Goal: Task Accomplishment & Management: Manage account settings

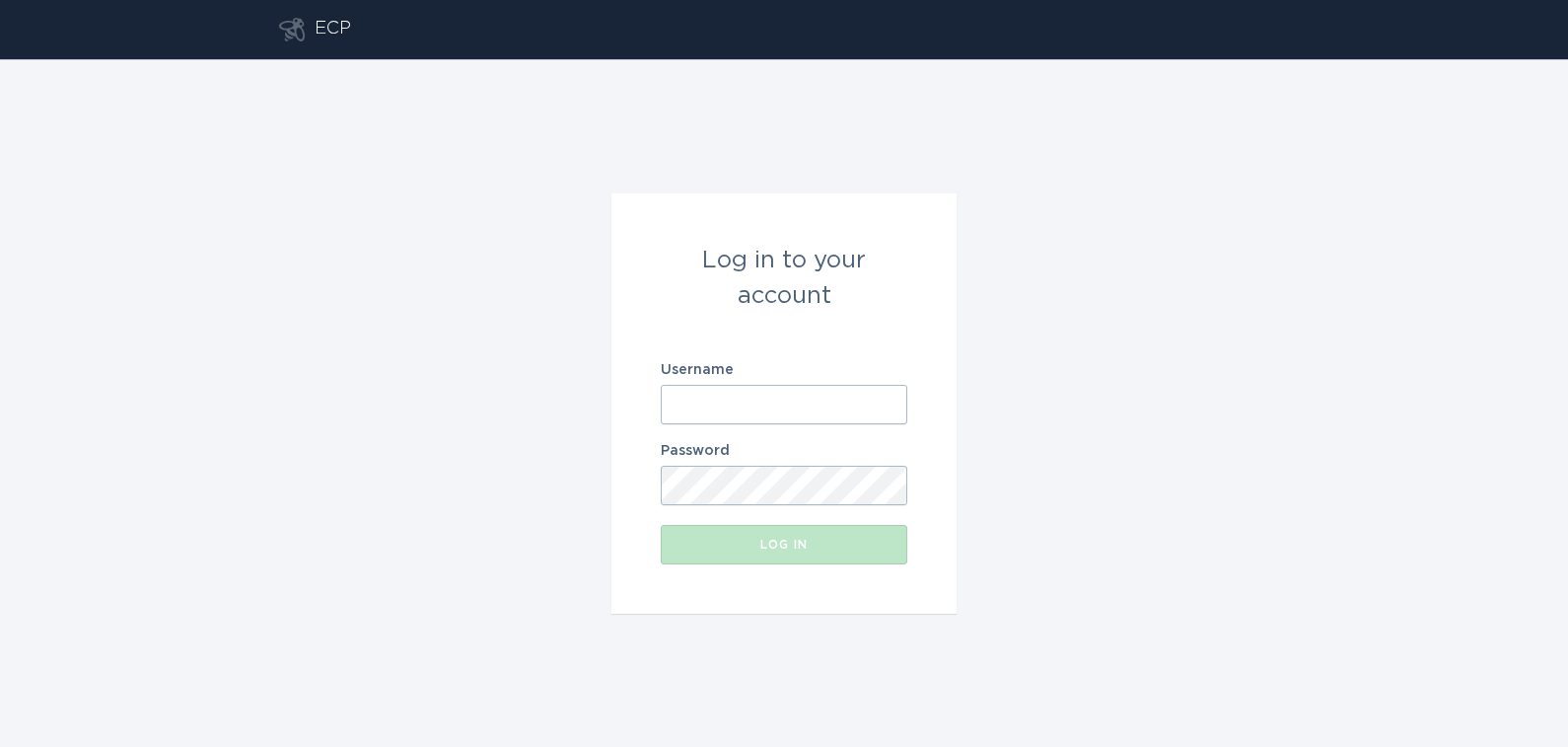
click at [738, 410] on input "Username" at bounding box center [784, 405] width 247 height 40
type input "[EMAIL_ADDRESS][DOMAIN_NAME]"
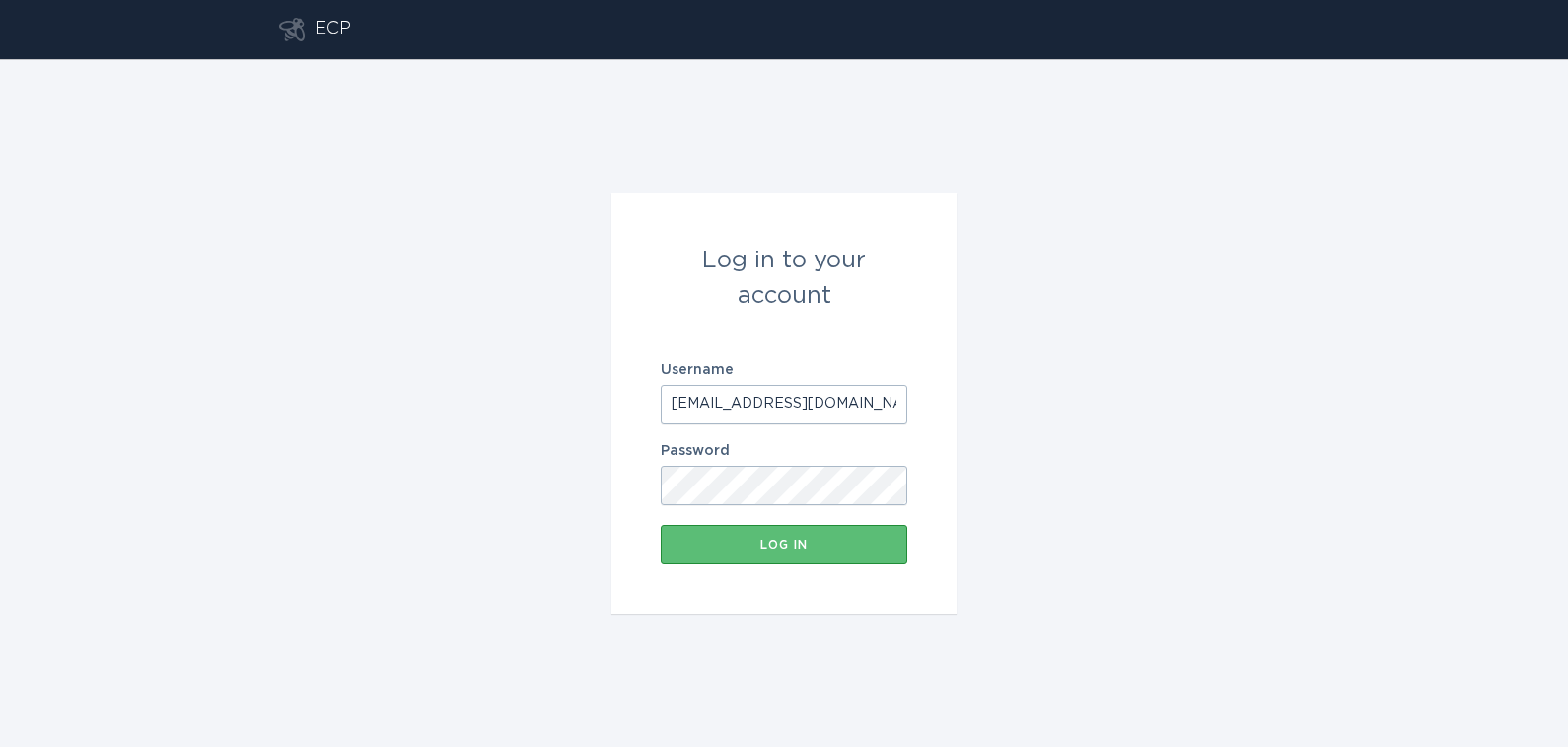
click at [661, 525] on button "Log in" at bounding box center [784, 545] width 247 height 40
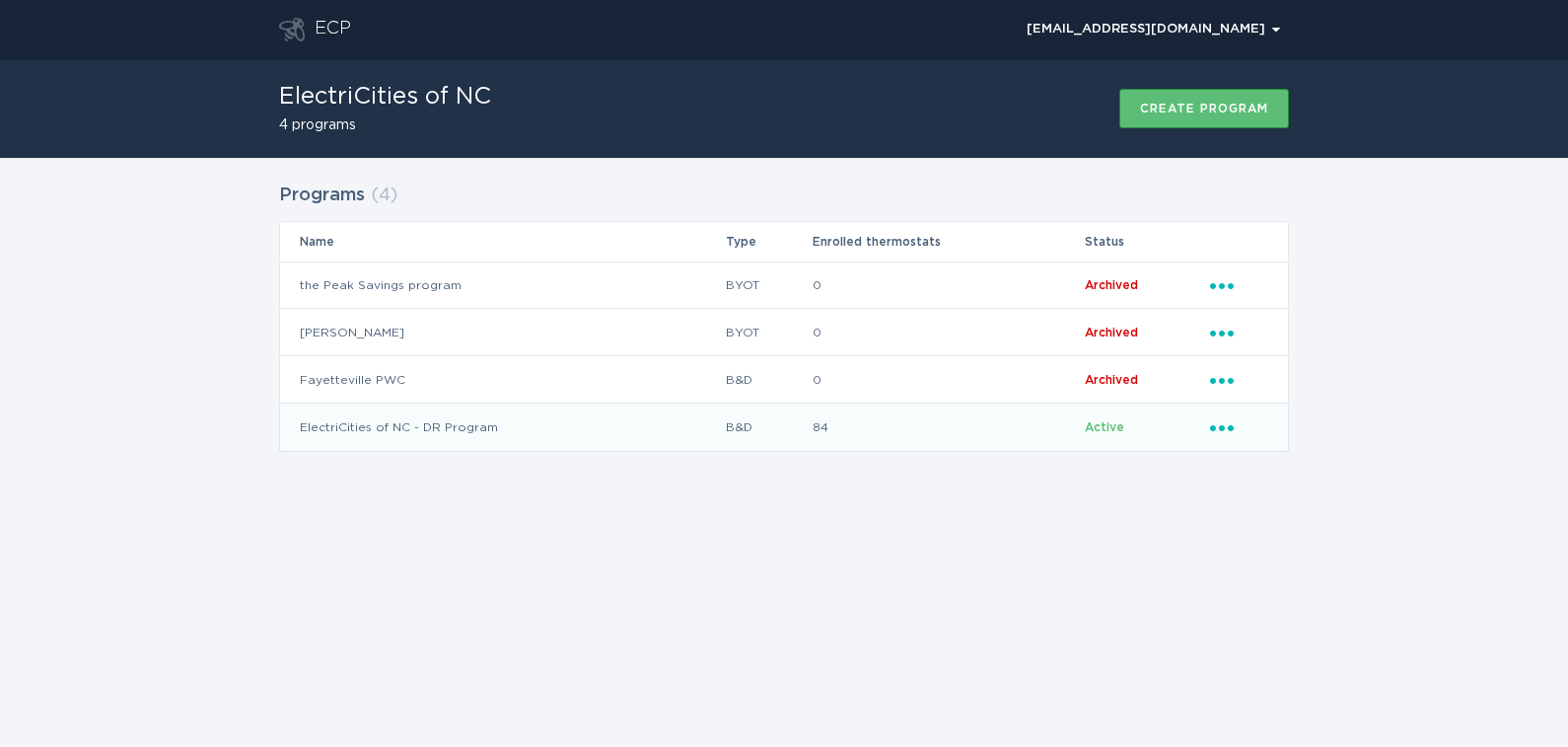
click at [423, 435] on td "ElectriCities of NC - DR Program" at bounding box center [502, 428] width 444 height 48
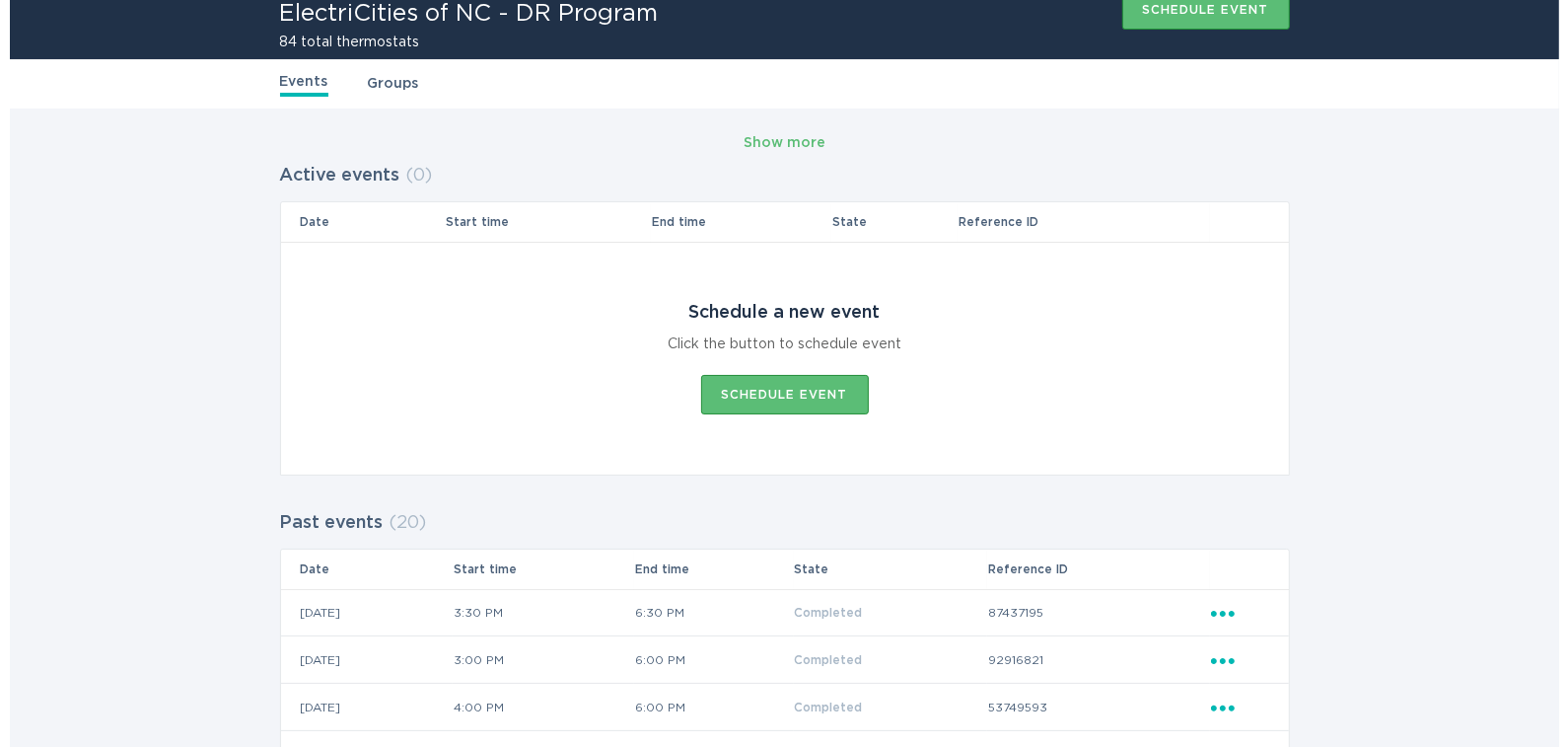
scroll to position [104, 0]
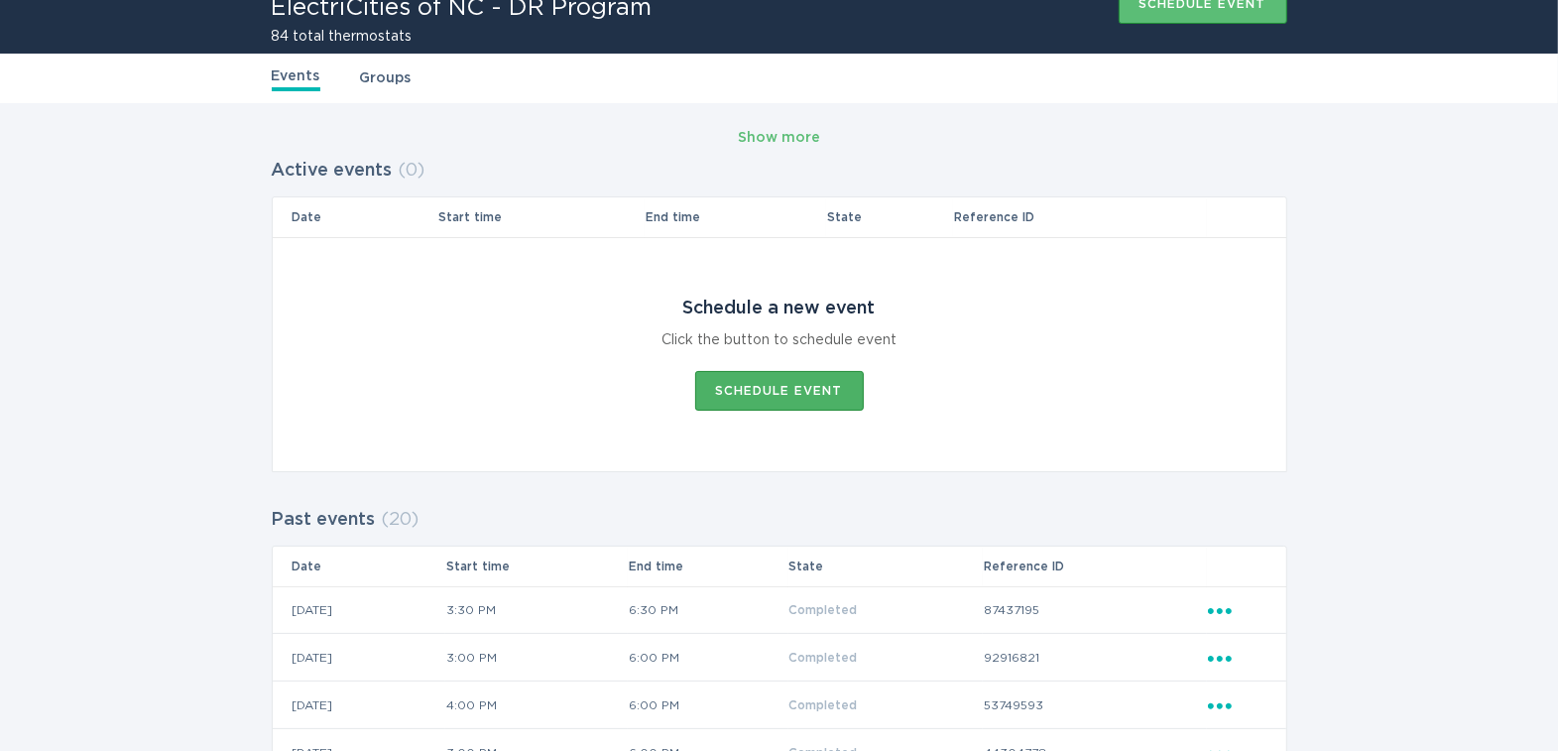
click at [800, 394] on div "Schedule event" at bounding box center [779, 391] width 127 height 12
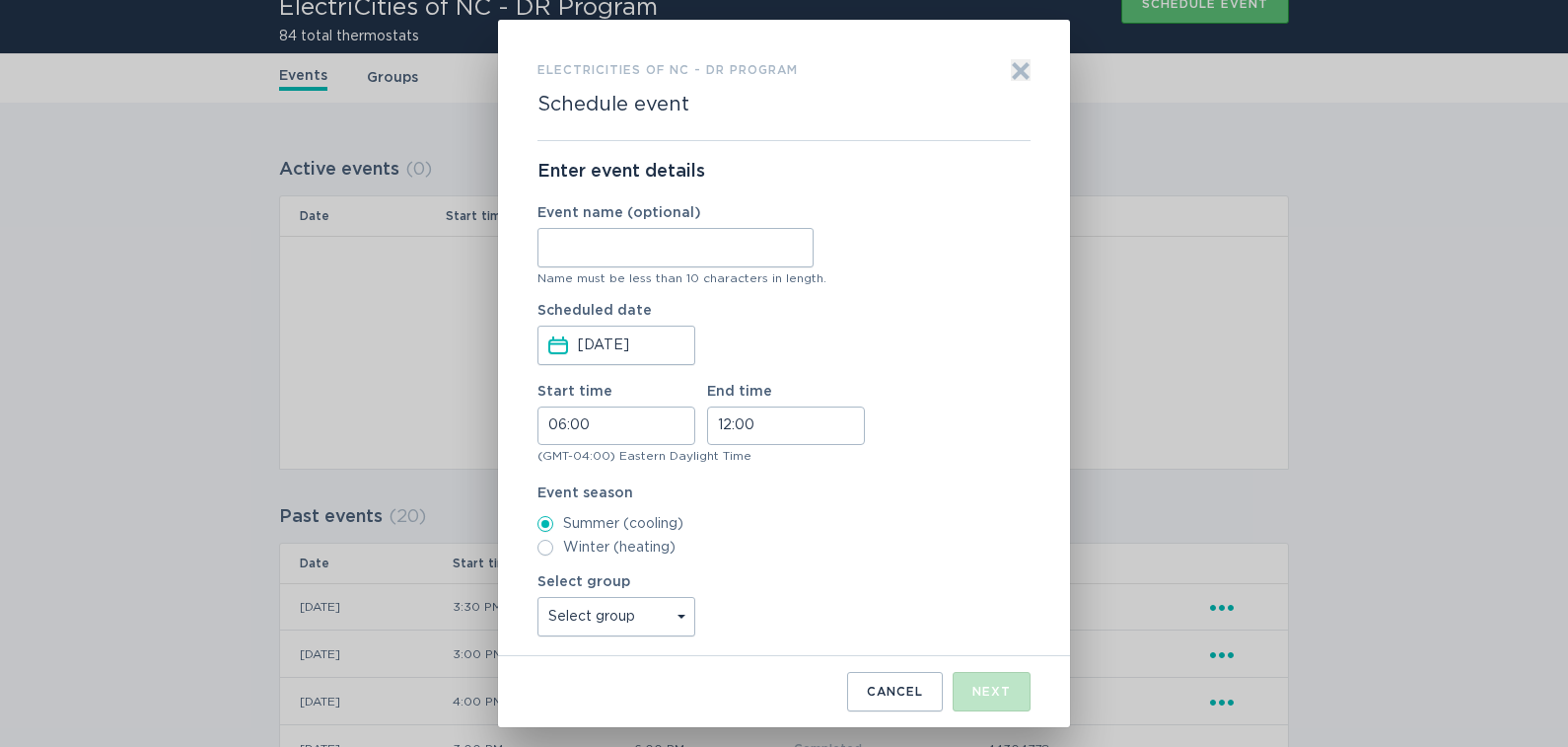
click at [716, 253] on input "Event name (optional)" at bounding box center [676, 248] width 276 height 40
type input "9/6/25"
click at [562, 427] on input "06:00" at bounding box center [616, 426] width 158 height 39
click at [558, 563] on li "15" at bounding box center [566, 569] width 55 height 24
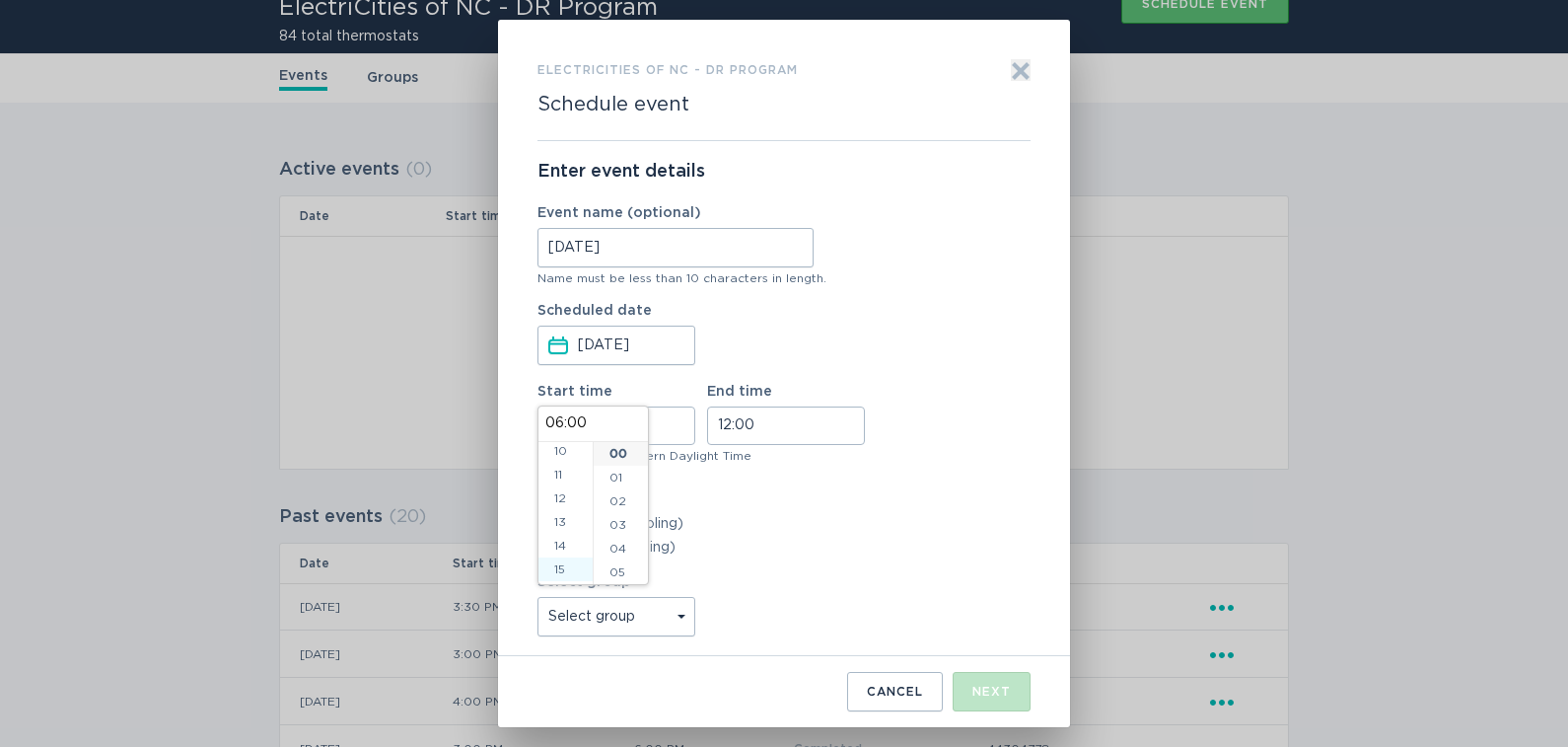
type input "15:00"
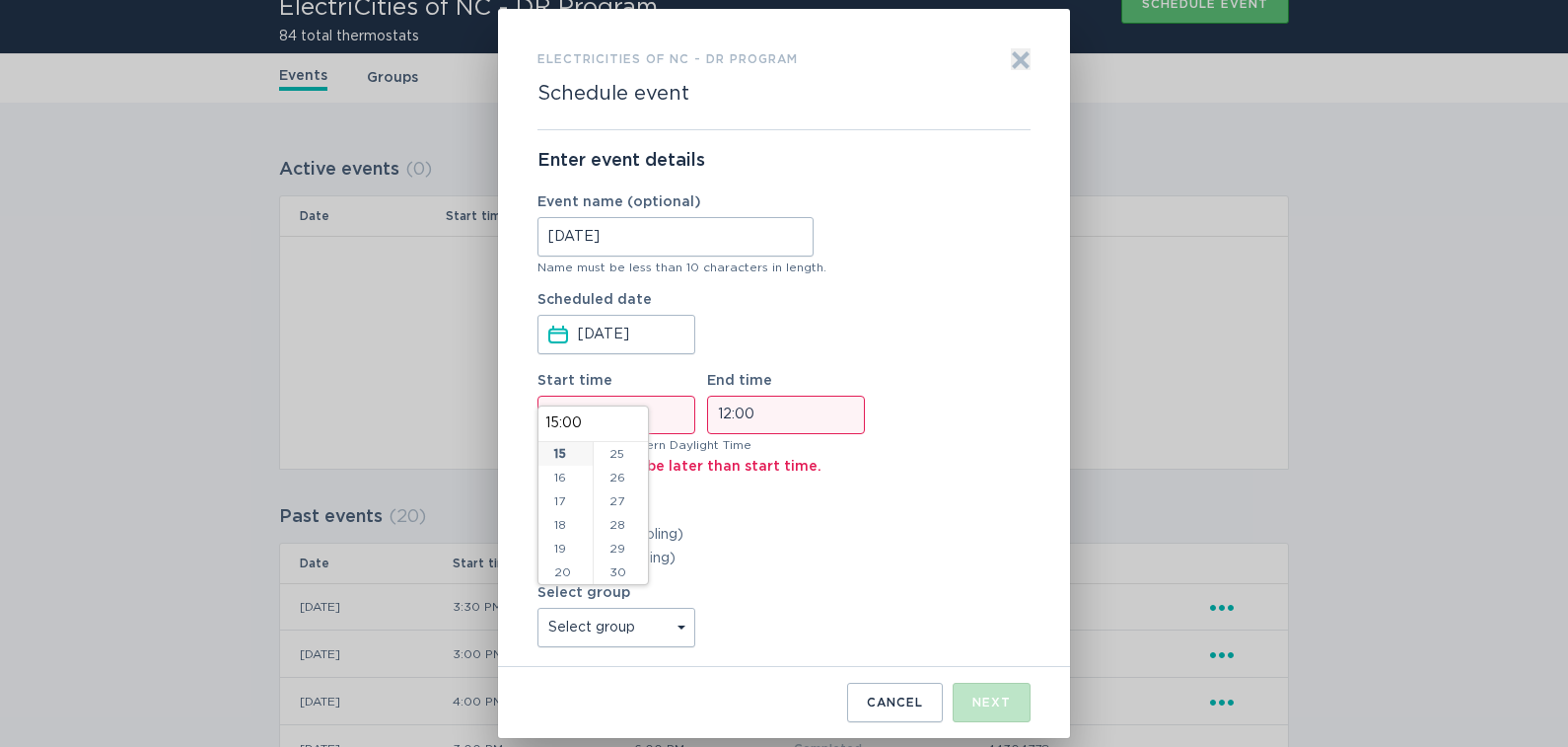
scroll to position [642, 0]
click at [619, 519] on li "30" at bounding box center [620, 523] width 55 height 24
type input "15:30"
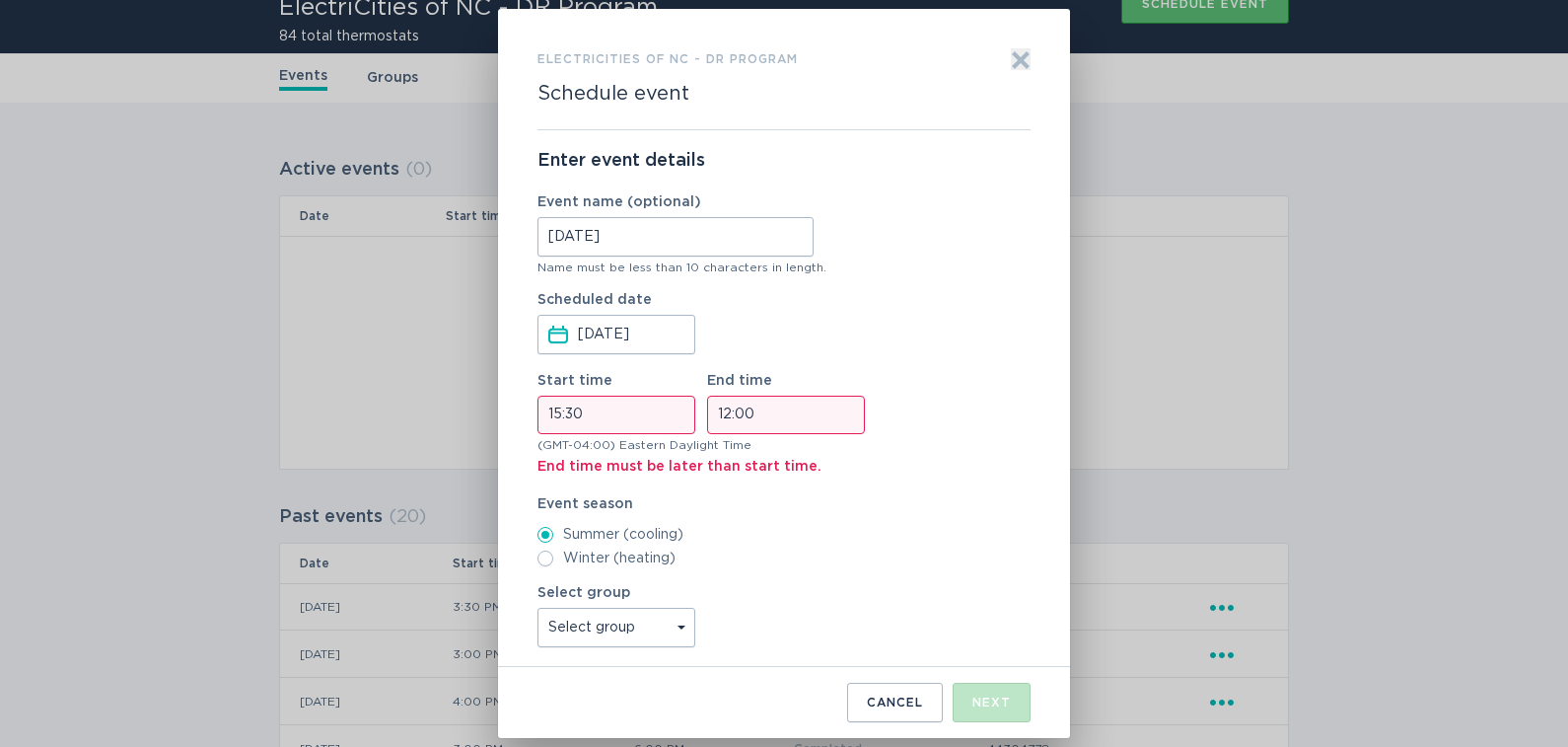
click at [785, 527] on label "Summer (cooling)" at bounding box center [784, 535] width 493 height 16
click at [553, 527] on input "Summer (cooling)" at bounding box center [546, 535] width 16 height 16
click at [796, 418] on input "12:00" at bounding box center [785, 415] width 158 height 39
click at [736, 531] on li "18" at bounding box center [735, 537] width 55 height 24
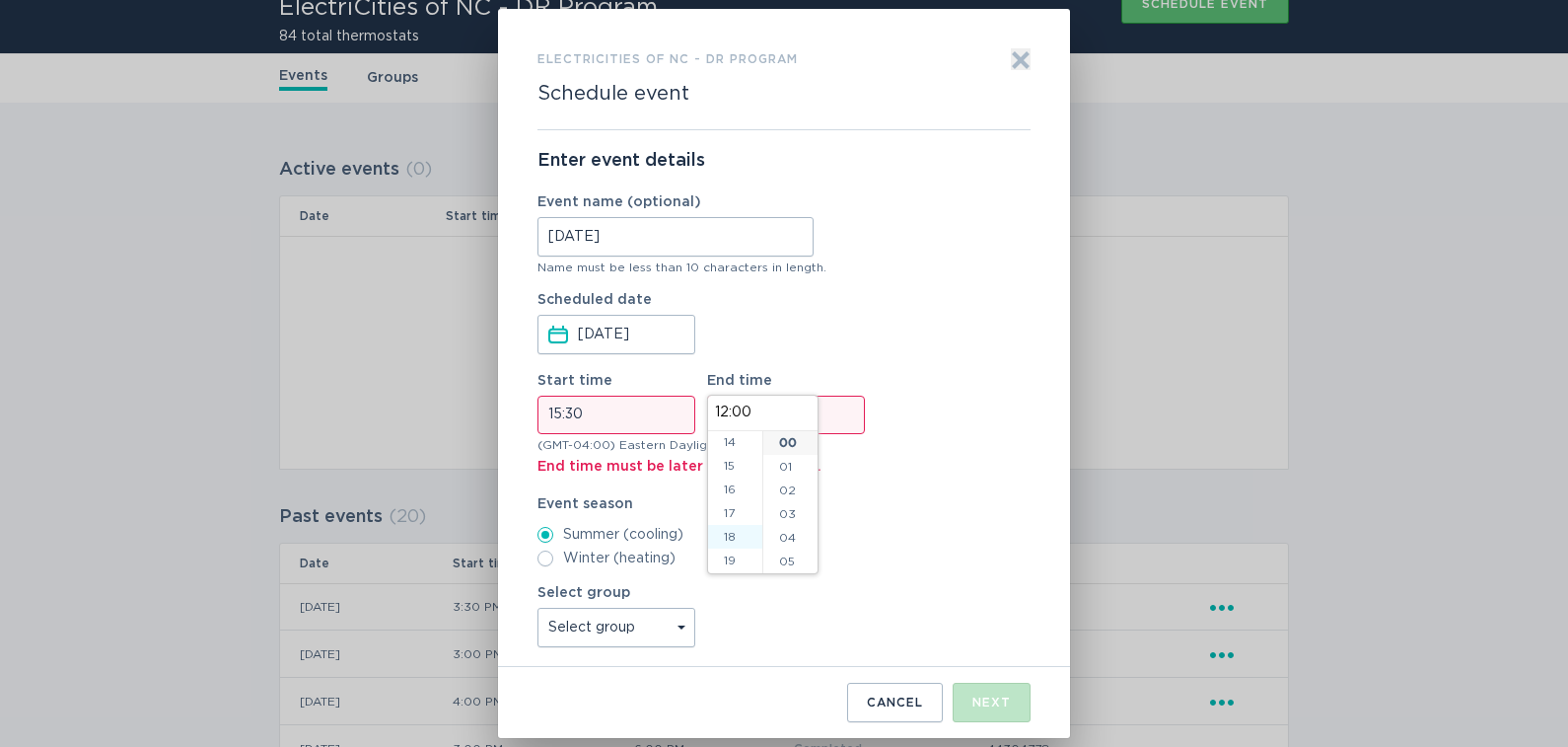
type input "18:00"
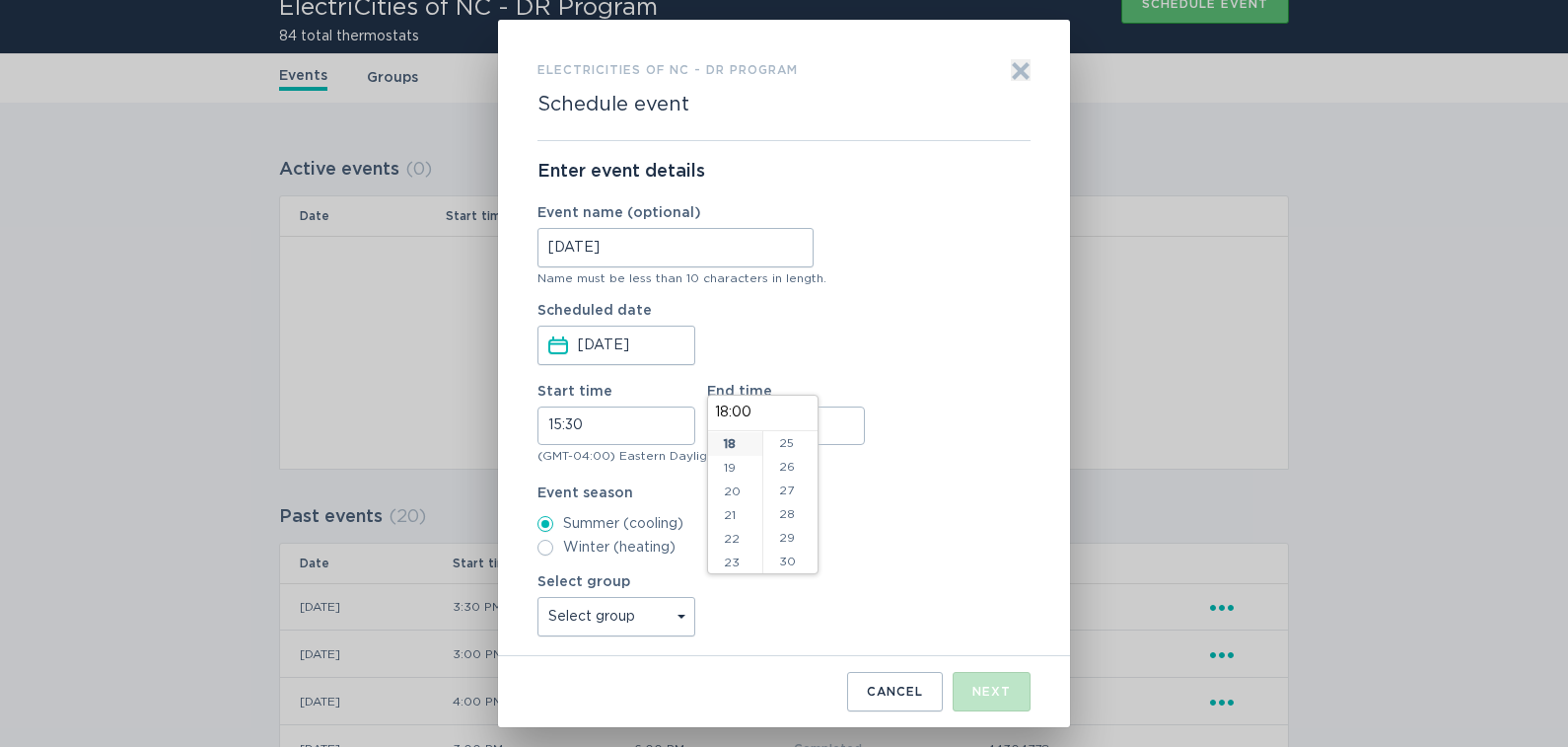
scroll to position [642, 0]
click at [788, 507] on li "30" at bounding box center [790, 512] width 55 height 24
type input "18:30"
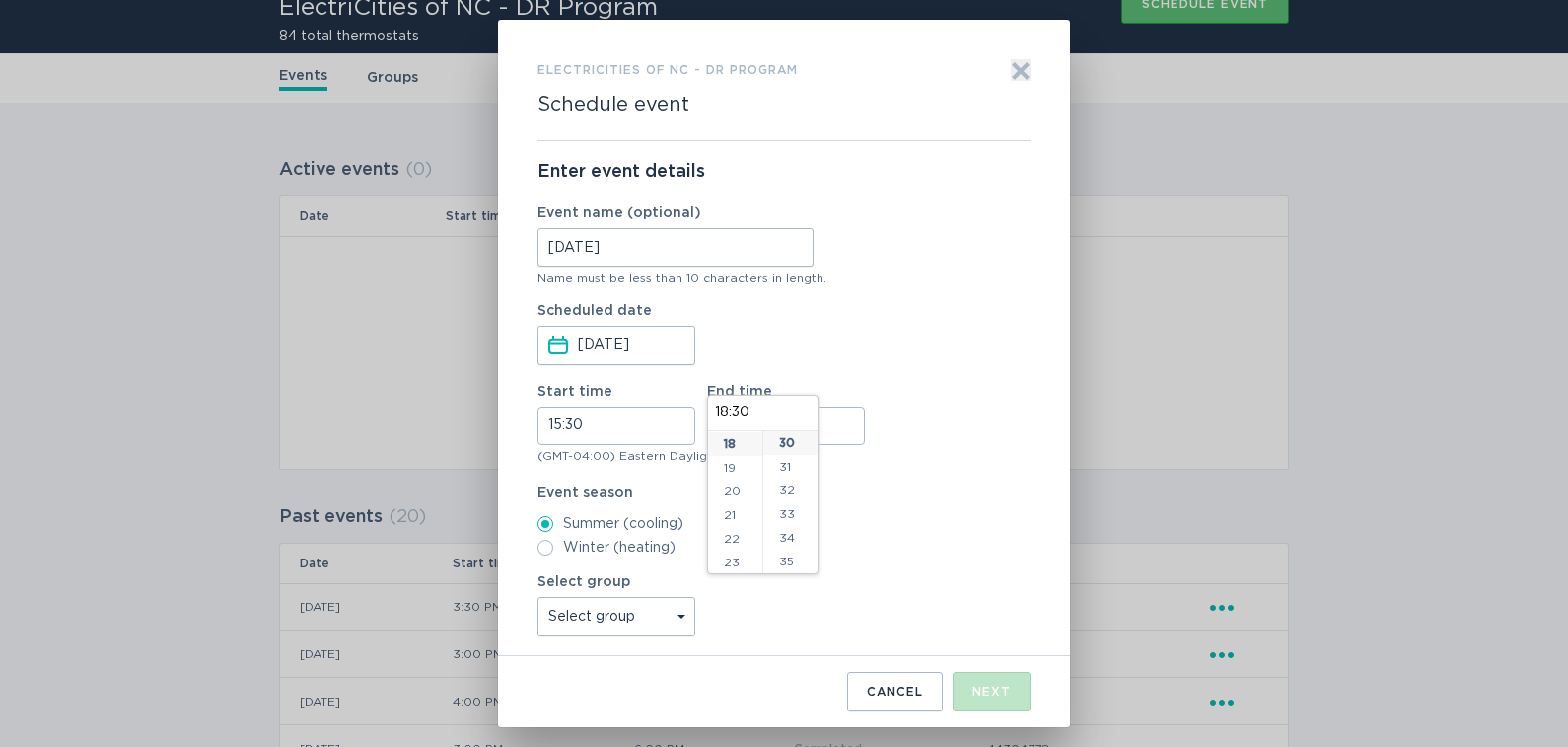
click at [913, 521] on label "Summer (cooling)" at bounding box center [784, 524] width 493 height 16
click at [553, 521] on input "Summer (cooling)" at bounding box center [546, 524] width 16 height 16
click at [686, 617] on select "Select group Tarboro Southport_2 Southport Selma Red Springs All thermostats NR…" at bounding box center [616, 617] width 158 height 40
select select "3d4c1376336f48678d79bb793ec6c5f7"
click at [538, 597] on select "Select group Tarboro Southport_2 Southport Selma Red Springs All thermostats NR…" at bounding box center [616, 617] width 158 height 40
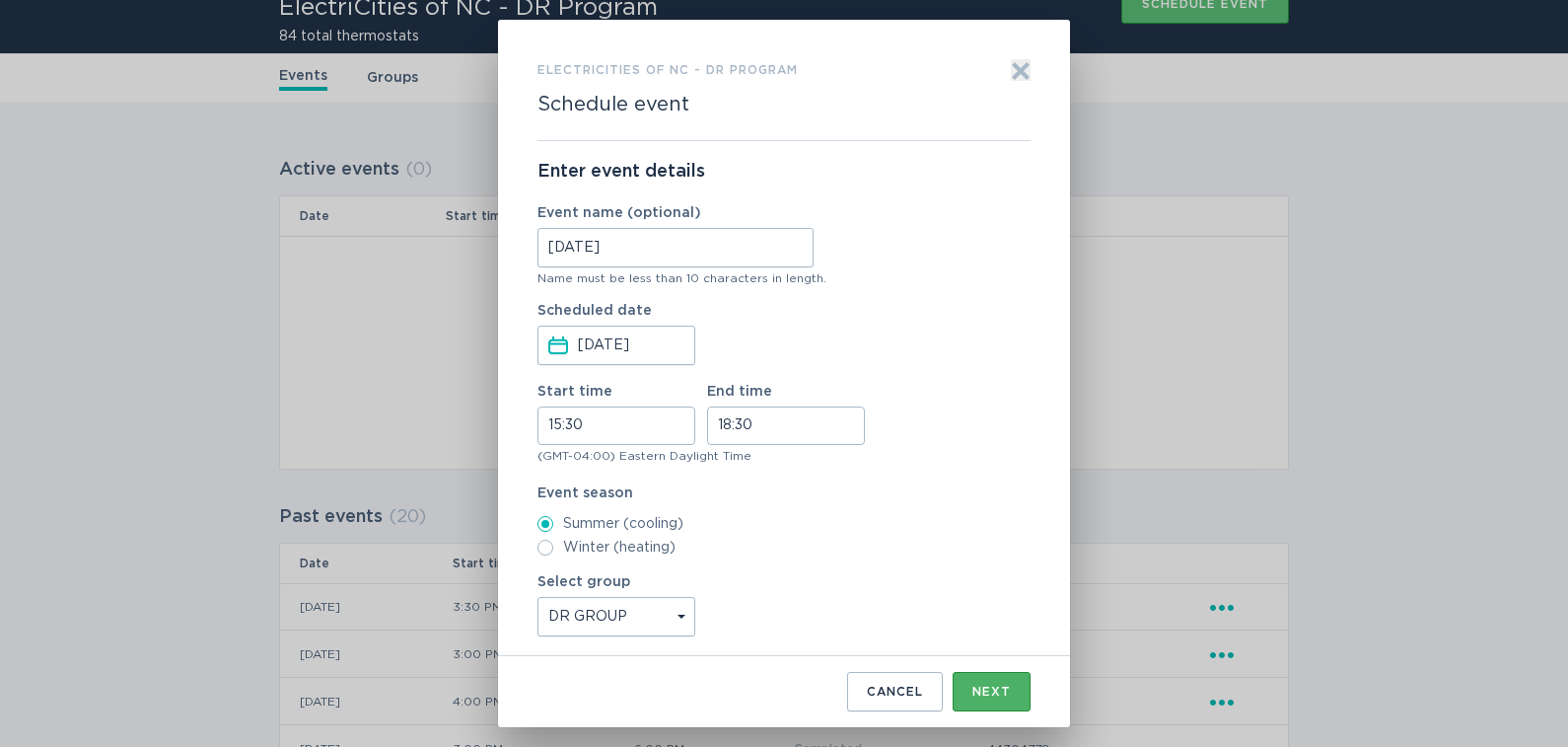
click at [984, 685] on div "Next" at bounding box center [991, 691] width 39 height 12
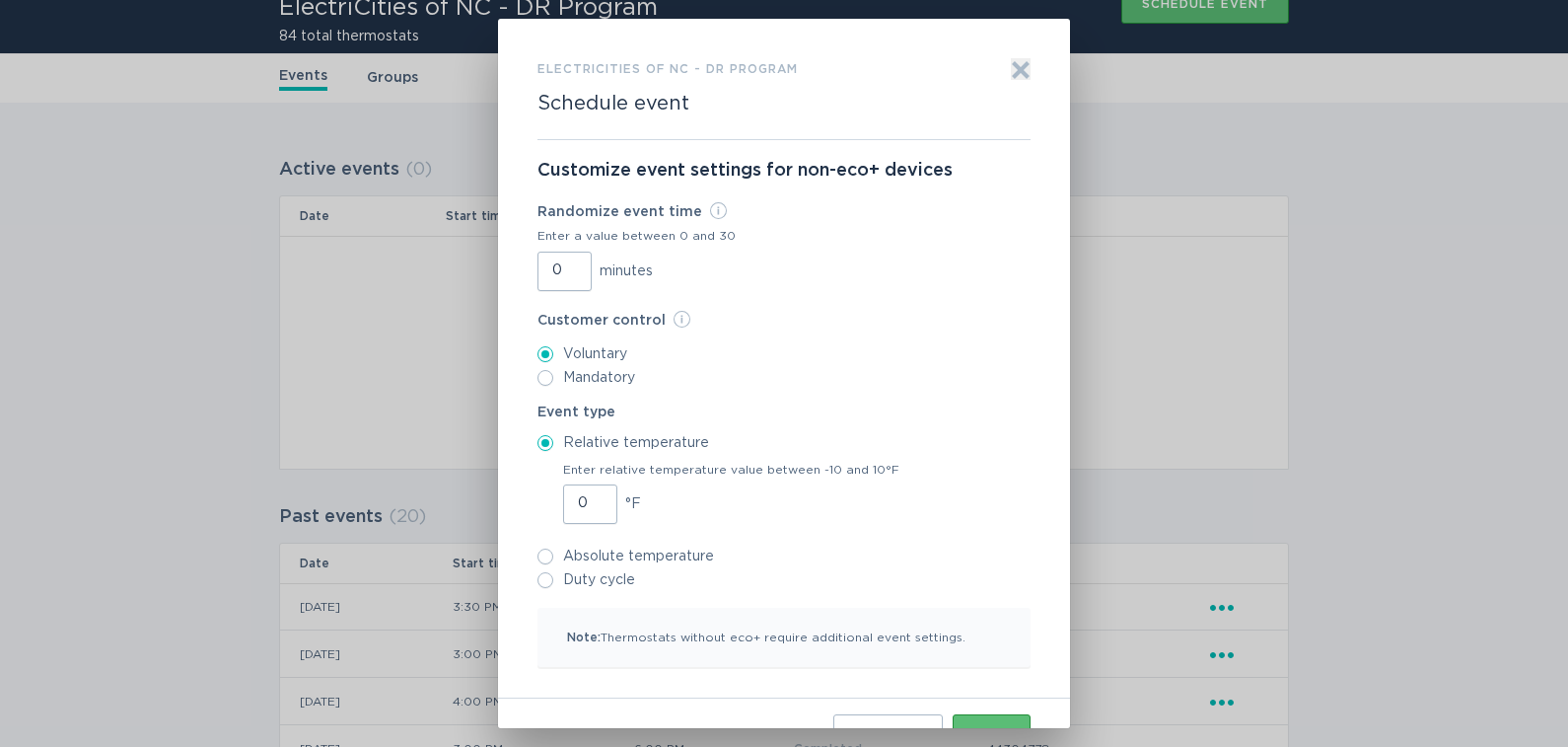
click at [538, 581] on input "Duty cycle" at bounding box center [546, 580] width 16 height 16
radio input "true"
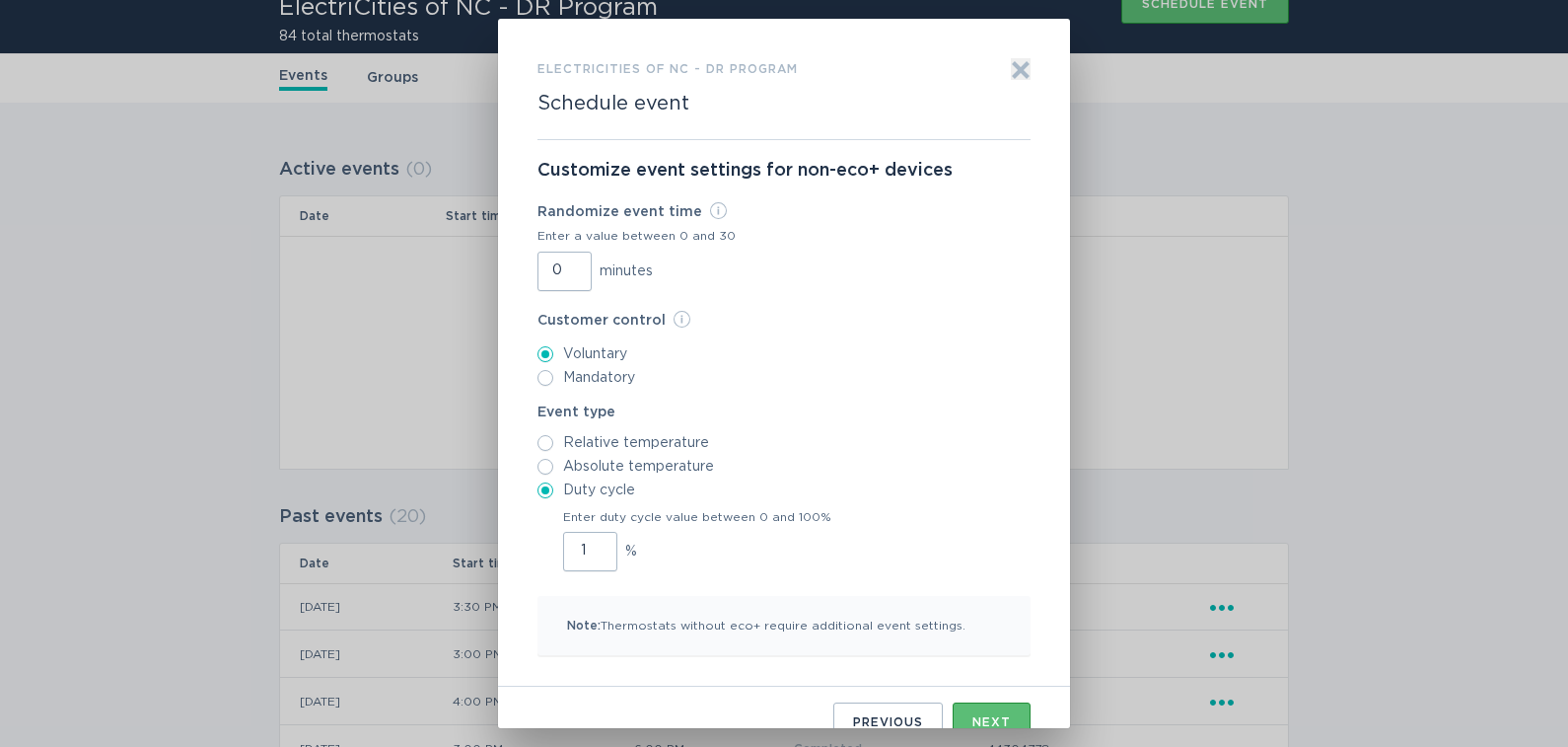
click at [590, 546] on input "1" at bounding box center [590, 552] width 55 height 40
click at [590, 546] on input "2" at bounding box center [590, 552] width 55 height 40
click at [590, 546] on input "3" at bounding box center [590, 552] width 55 height 40
click at [590, 546] on input "4" at bounding box center [590, 552] width 55 height 40
click at [590, 546] on input "5" at bounding box center [590, 552] width 55 height 40
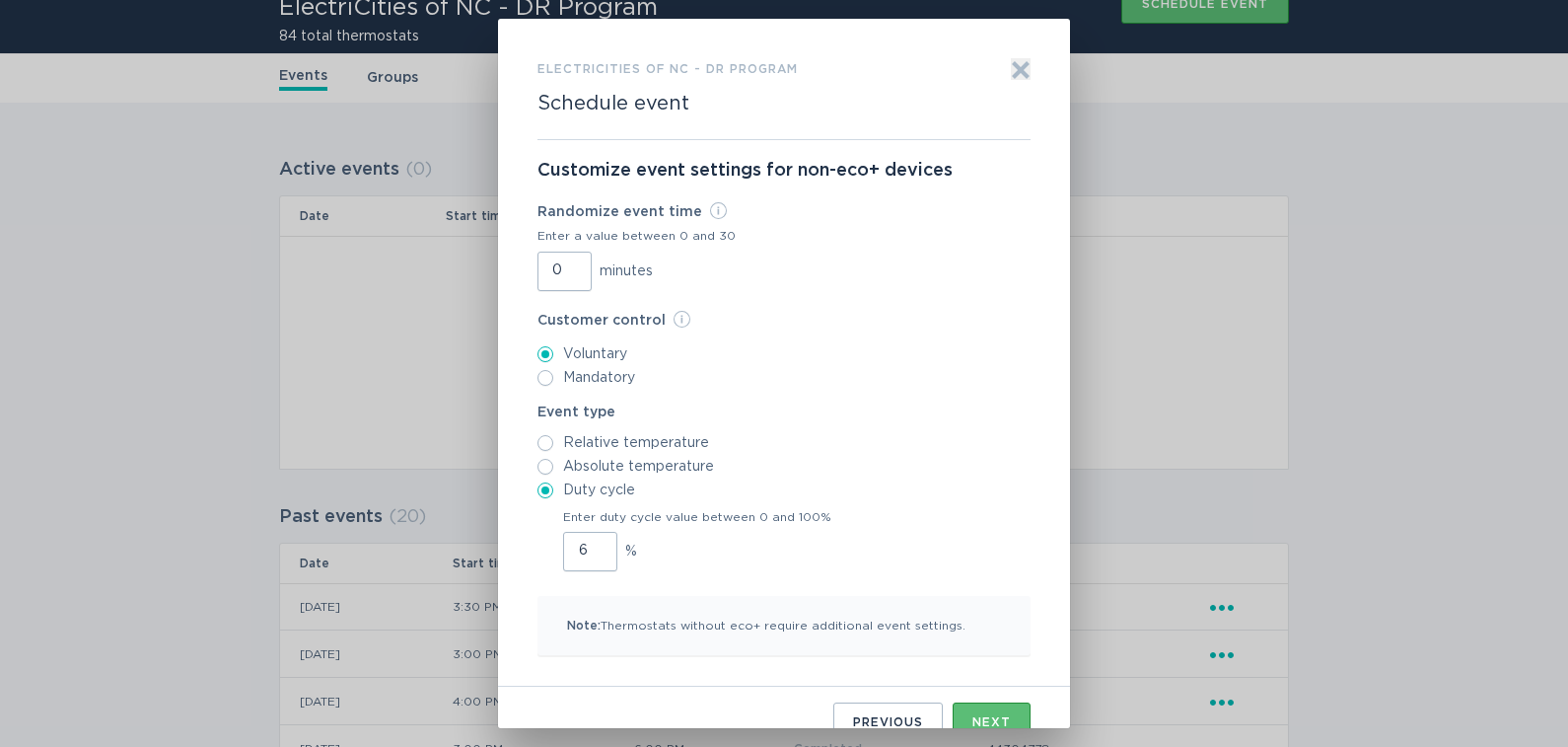
click at [590, 546] on input "6" at bounding box center [590, 552] width 55 height 40
click at [590, 546] on input "7" at bounding box center [590, 552] width 55 height 40
click at [590, 546] on input "8" at bounding box center [590, 552] width 55 height 40
click at [590, 546] on input "9" at bounding box center [590, 552] width 55 height 40
click at [590, 546] on input "10" at bounding box center [590, 552] width 55 height 40
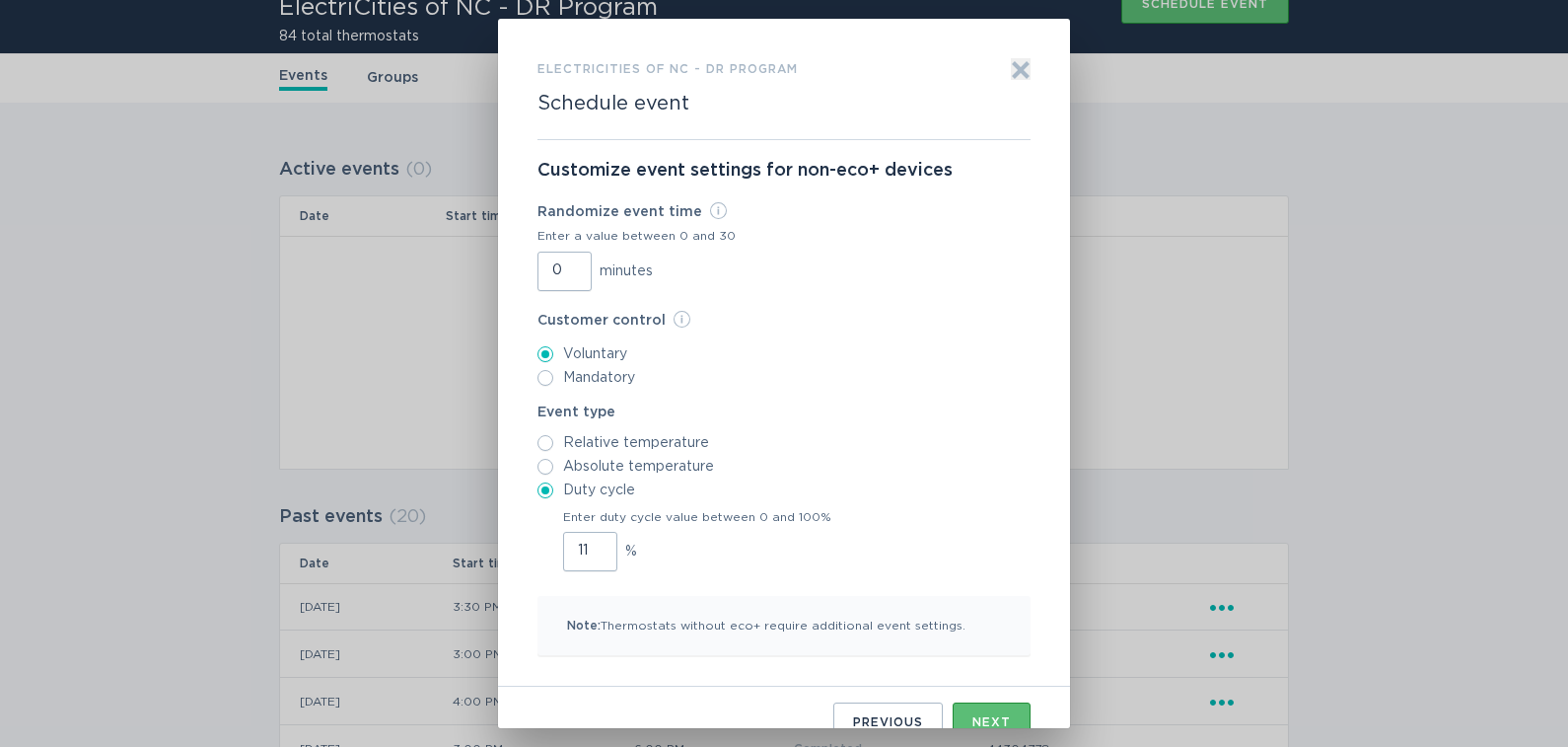
click at [590, 546] on input "11" at bounding box center [590, 552] width 55 height 40
click at [590, 546] on input "12" at bounding box center [590, 552] width 55 height 40
click at [590, 546] on input "13" at bounding box center [590, 552] width 55 height 40
click at [590, 546] on input "14" at bounding box center [590, 552] width 55 height 40
click at [590, 546] on input "15" at bounding box center [590, 552] width 55 height 40
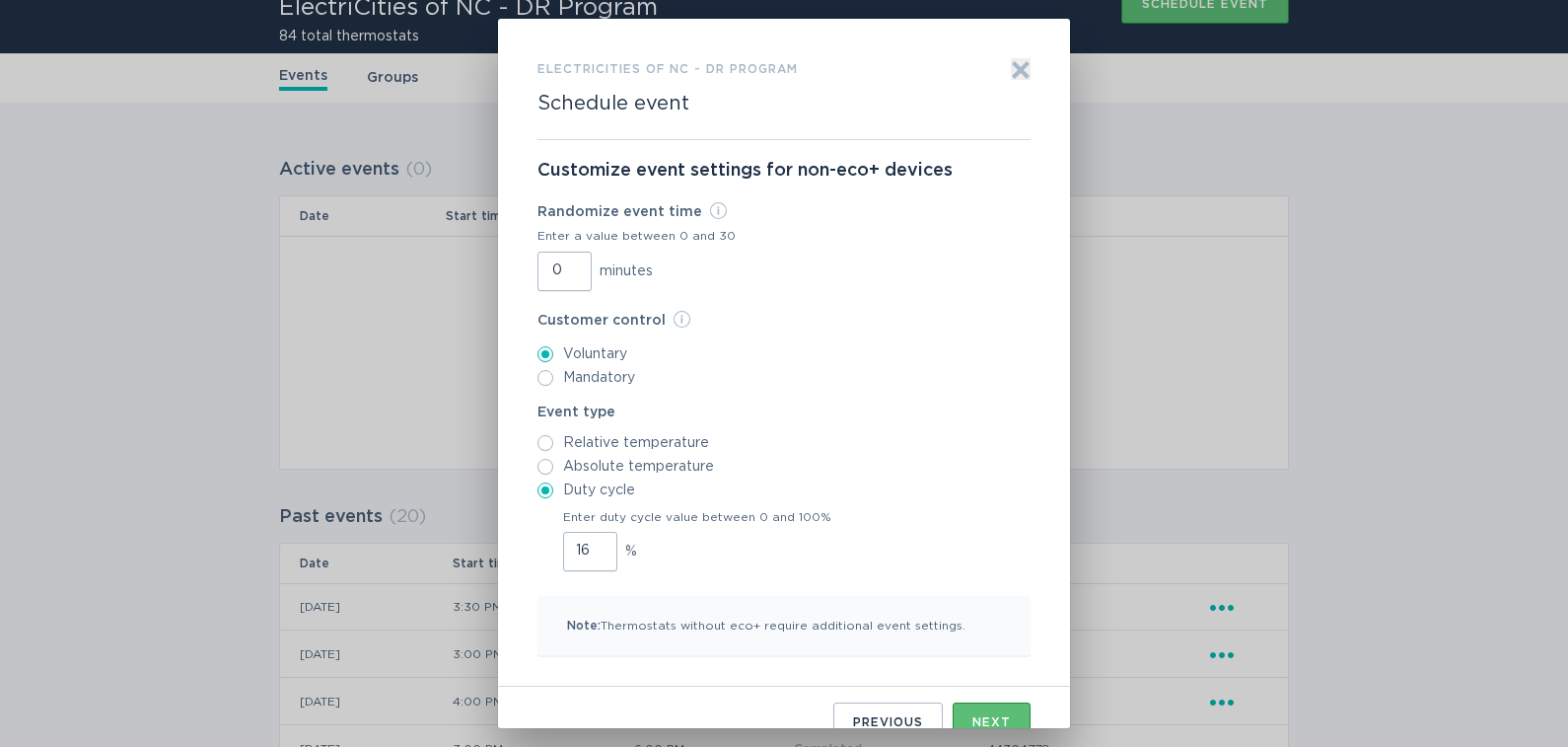
click at [590, 546] on input "16" at bounding box center [590, 552] width 55 height 40
click at [590, 546] on input "17" at bounding box center [590, 552] width 55 height 40
click at [590, 546] on input "18" at bounding box center [590, 552] width 55 height 40
click at [590, 546] on input "19" at bounding box center [590, 552] width 55 height 40
click at [590, 546] on input "20" at bounding box center [590, 552] width 55 height 40
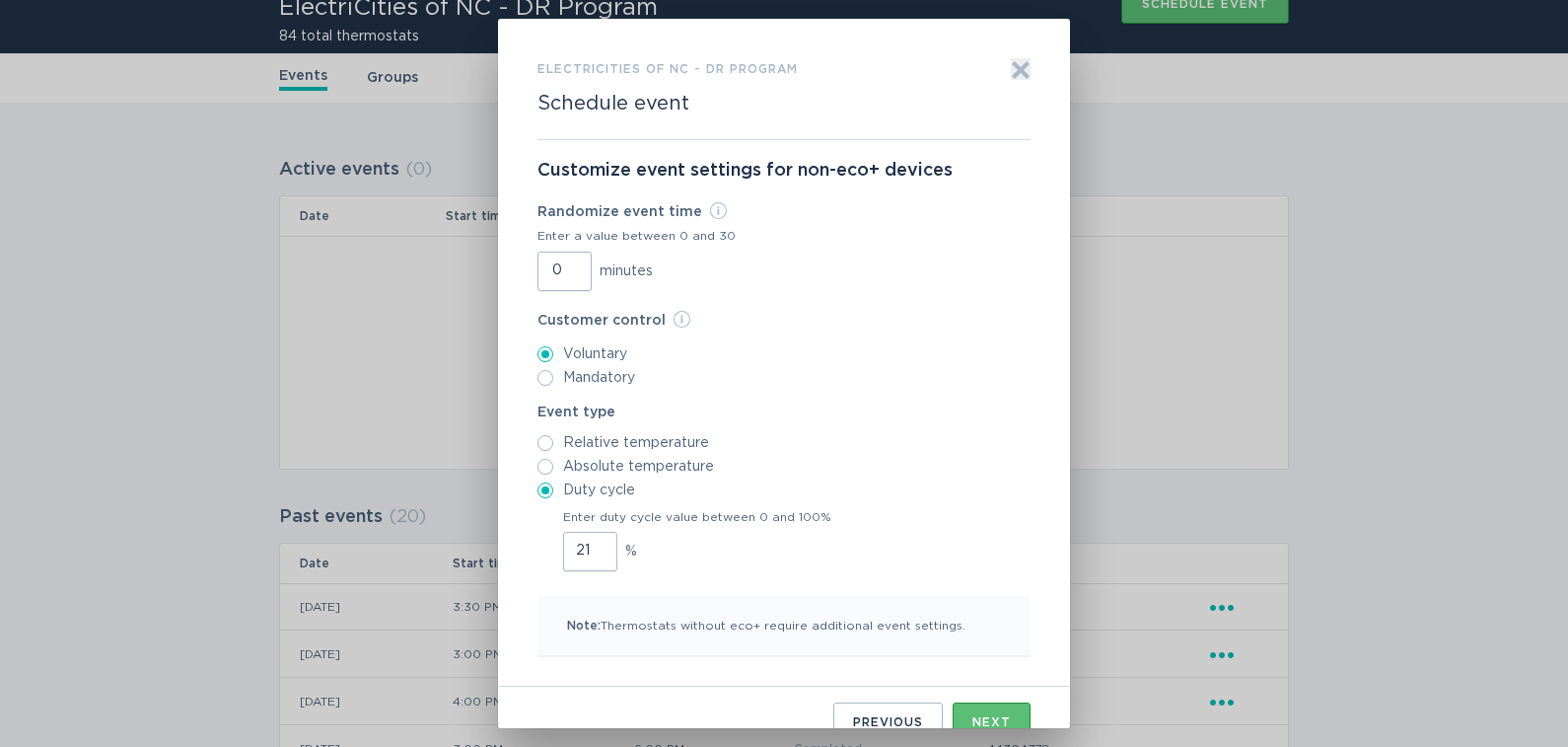
click at [590, 546] on input "21" at bounding box center [590, 552] width 55 height 40
click at [590, 546] on input "22" at bounding box center [590, 552] width 55 height 40
click at [590, 546] on input "23" at bounding box center [590, 552] width 55 height 40
click at [590, 546] on input "24" at bounding box center [590, 552] width 55 height 40
click at [590, 546] on input "25" at bounding box center [590, 552] width 55 height 40
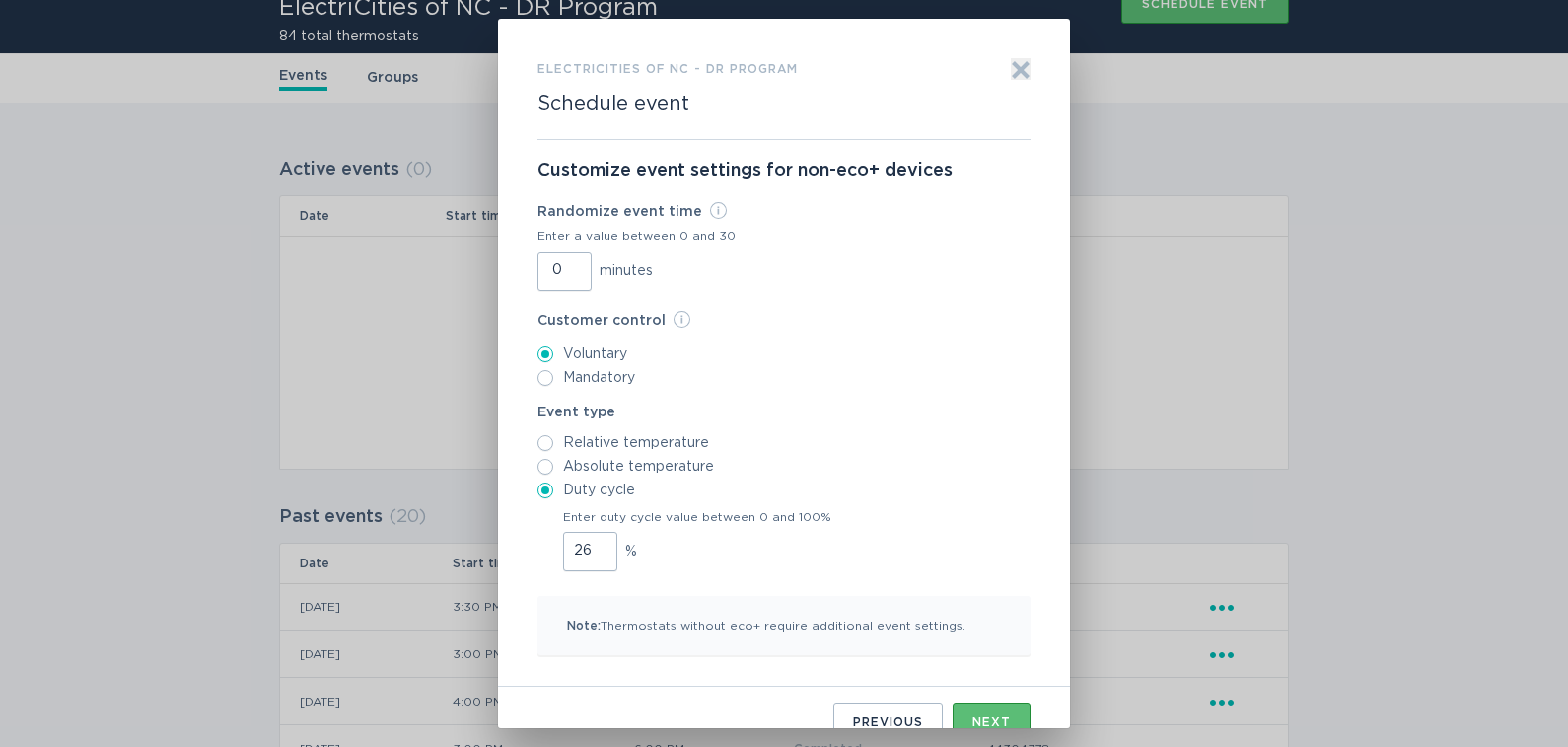
click at [590, 546] on input "26" at bounding box center [590, 552] width 55 height 40
click at [590, 546] on input "27" at bounding box center [590, 552] width 55 height 40
click at [590, 546] on input "28" at bounding box center [590, 552] width 55 height 40
click at [590, 546] on input "29" at bounding box center [590, 552] width 55 height 40
type input "30"
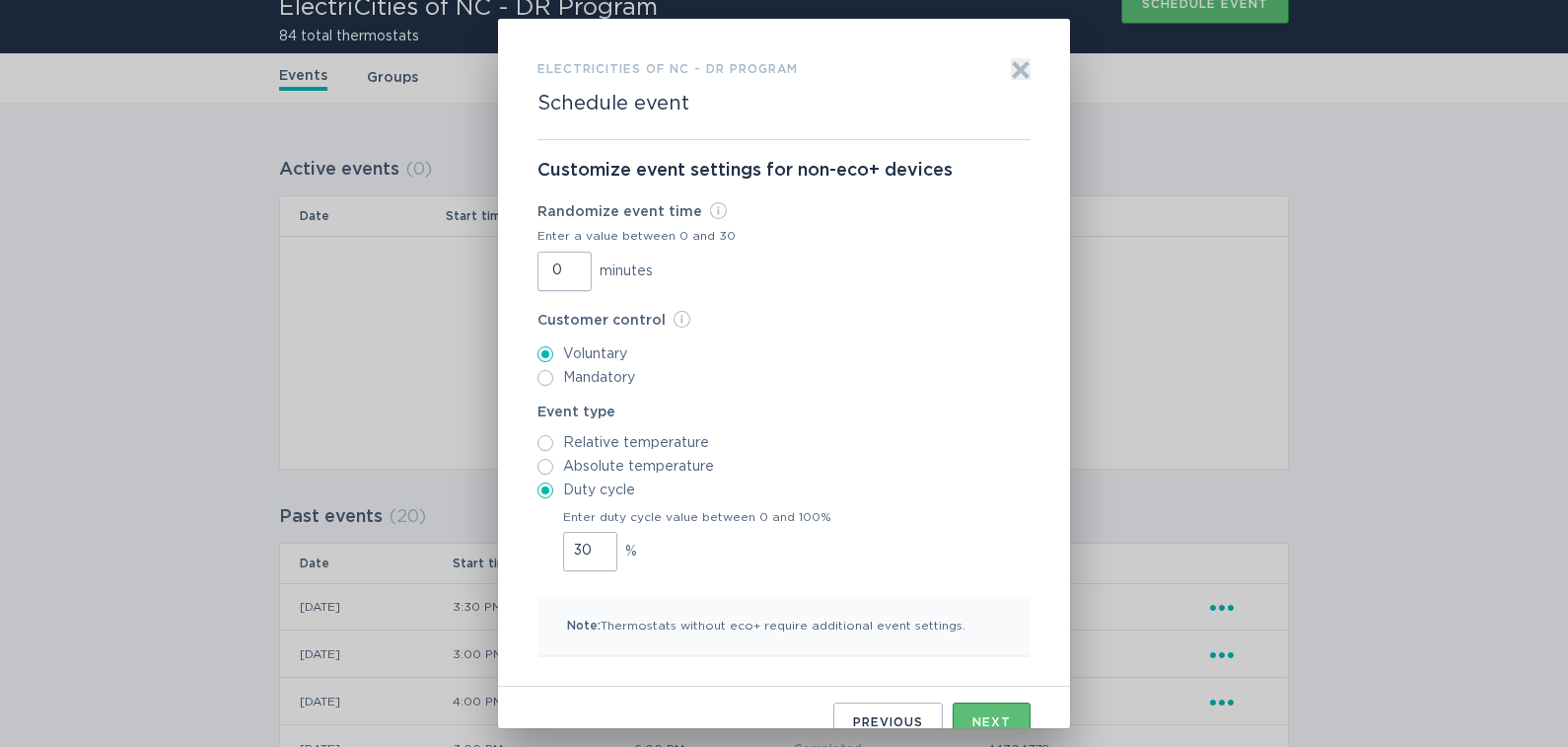
click at [590, 546] on input "30" at bounding box center [590, 552] width 55 height 40
click at [788, 558] on div "30 %" at bounding box center [697, 552] width 268 height 40
click at [617, 558] on input "30" at bounding box center [590, 552] width 55 height 40
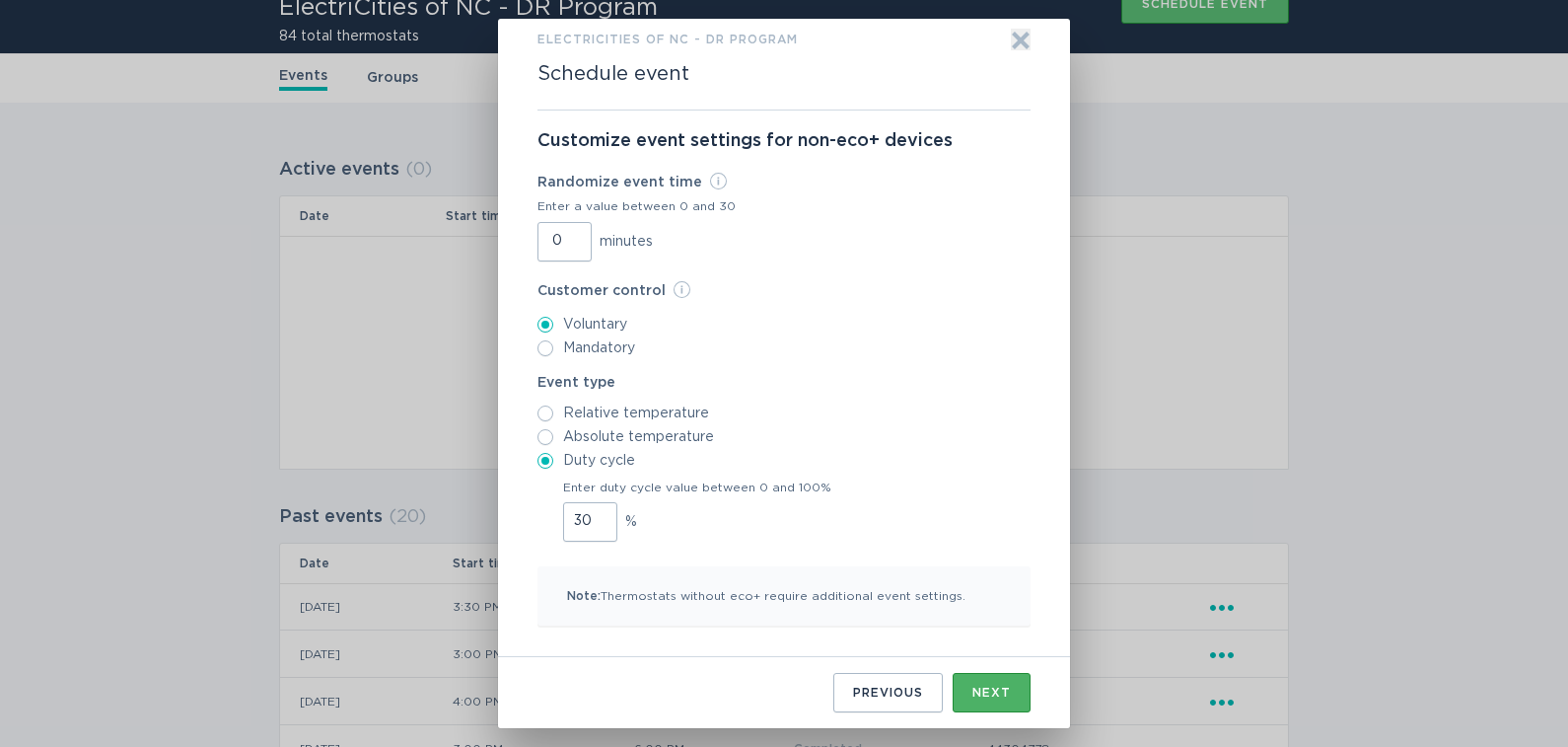
click at [993, 682] on button "Next" at bounding box center [991, 693] width 78 height 40
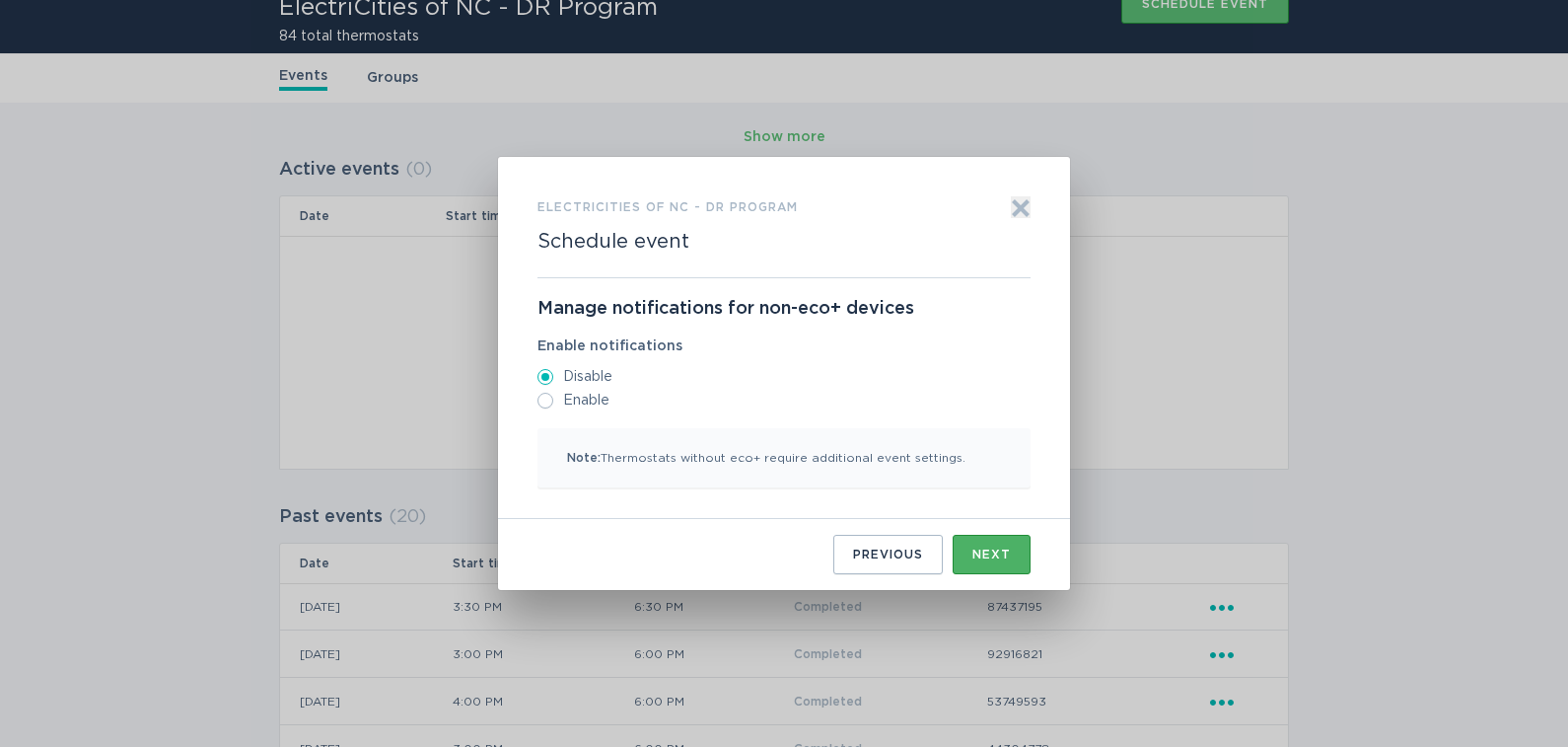
scroll to position [0, 0]
click at [990, 555] on div "Next" at bounding box center [991, 555] width 39 height 12
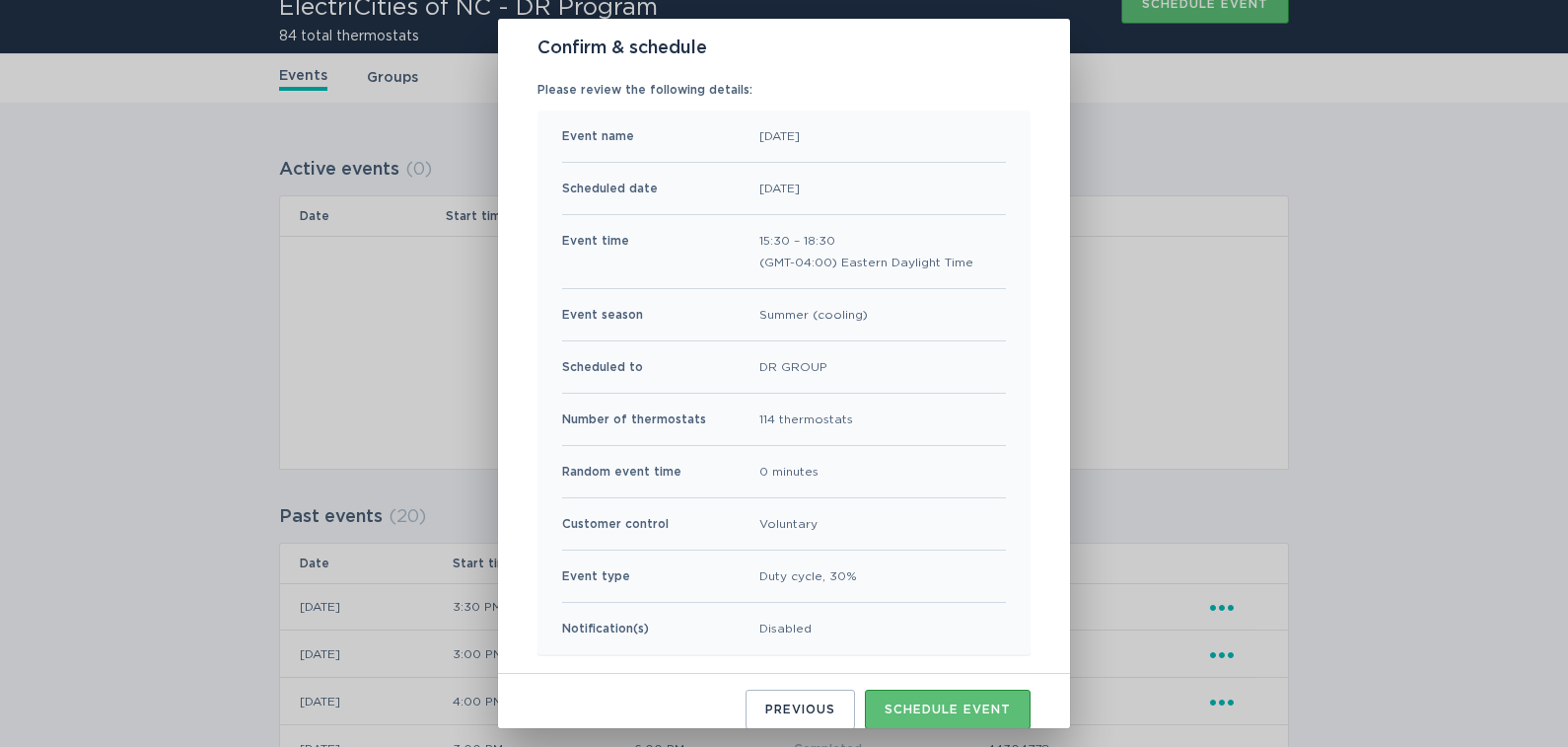
scroll to position [135, 0]
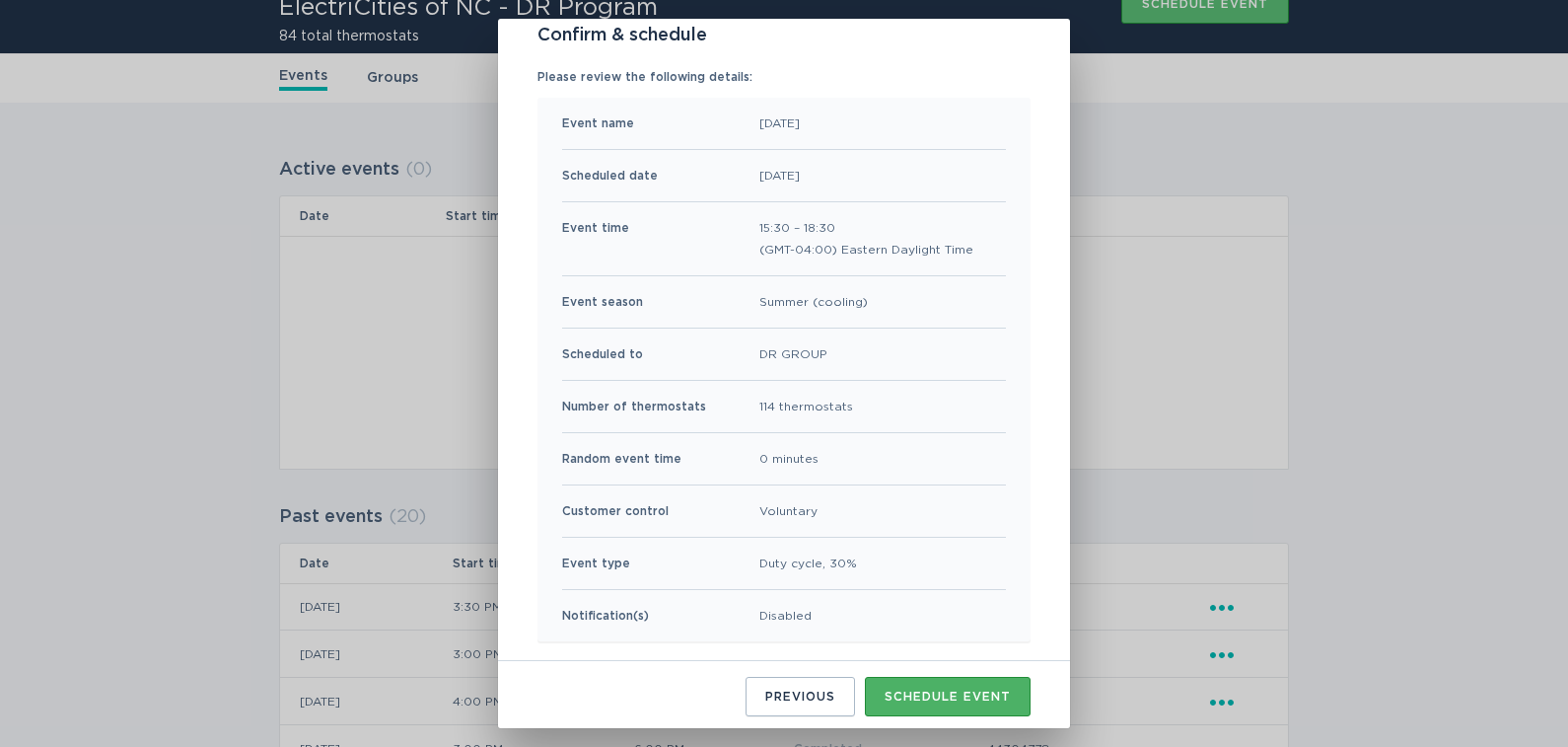
click at [947, 701] on button "Schedule event" at bounding box center [948, 696] width 166 height 40
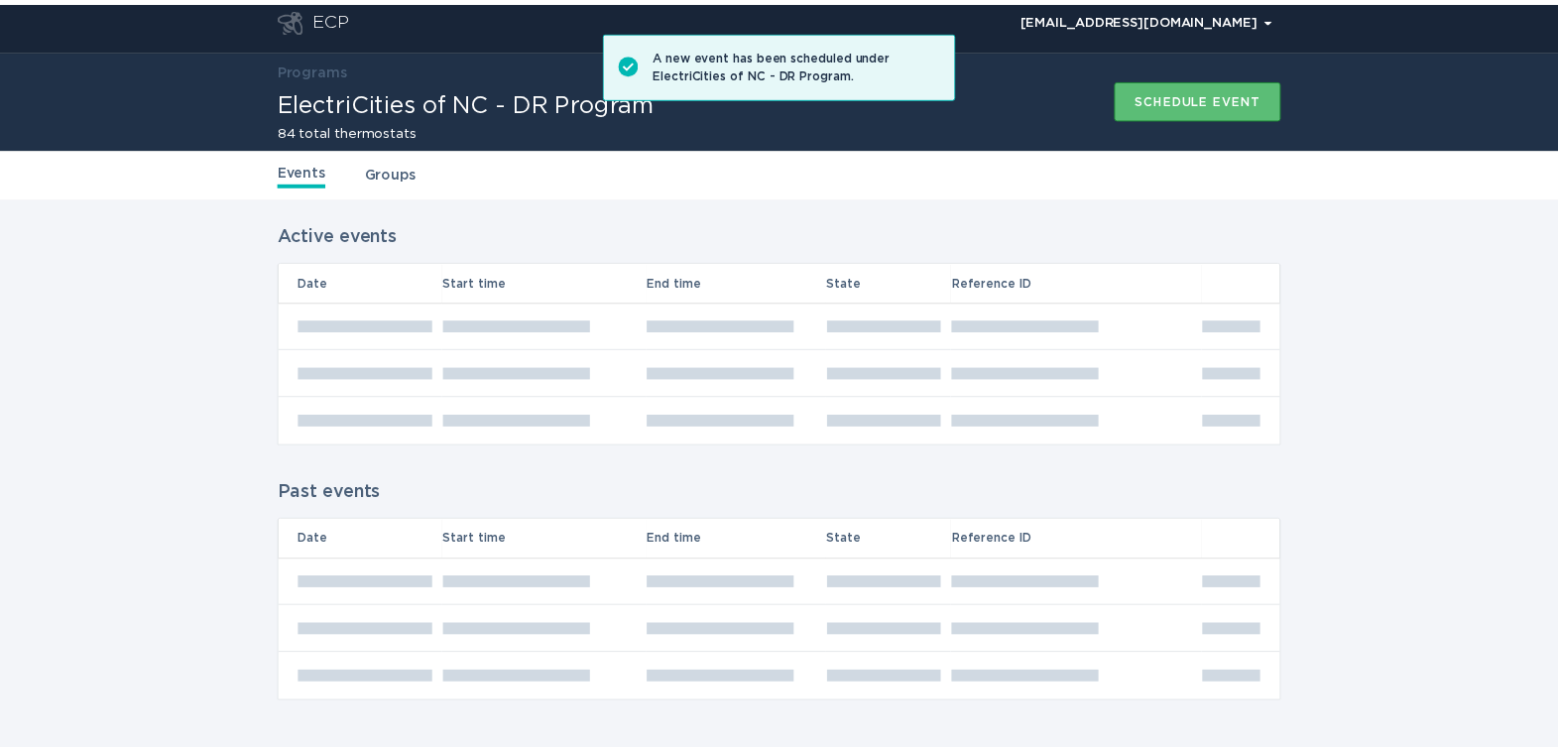
scroll to position [105, 0]
